Goal: Check status: Check status

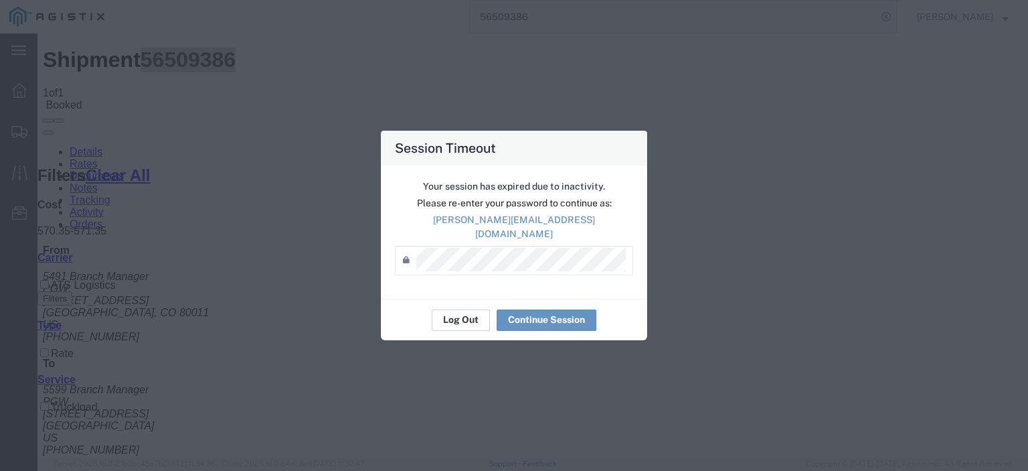
click at [469, 309] on button "Log Out" at bounding box center [461, 319] width 58 height 21
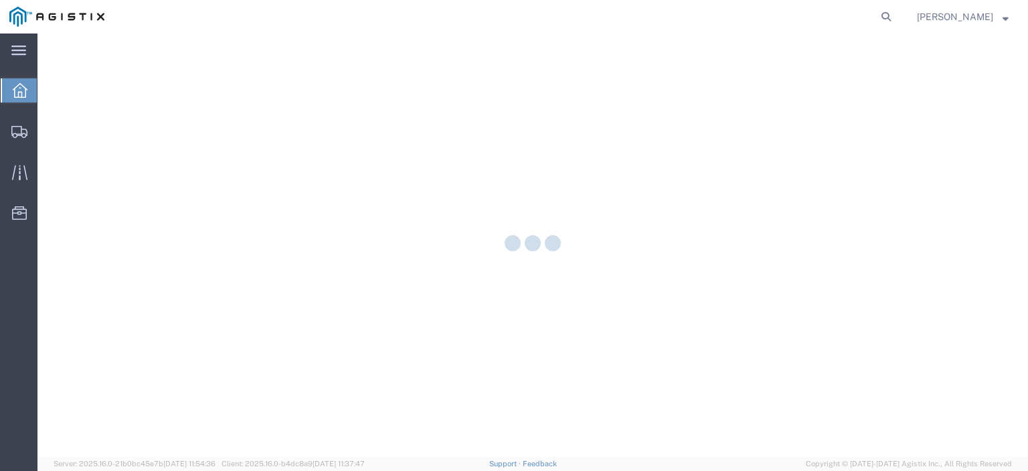
click at [924, 12] on nav "[PERSON_NAME]" at bounding box center [518, 16] width 1019 height 33
click at [896, 15] on icon at bounding box center [886, 16] width 19 height 19
click at [822, 14] on input "search" at bounding box center [673, 17] width 407 height 32
paste input "56509386"
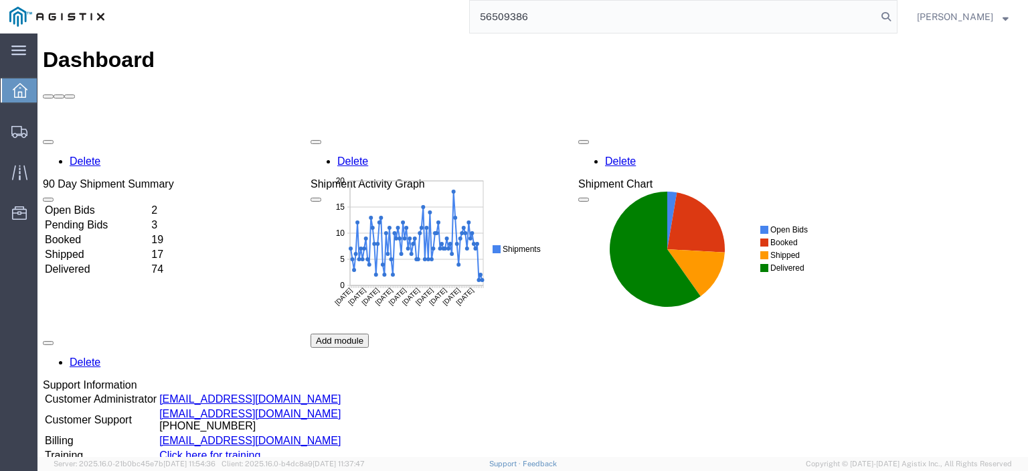
type input "56509386"
